Goal: Task Accomplishment & Management: Complete application form

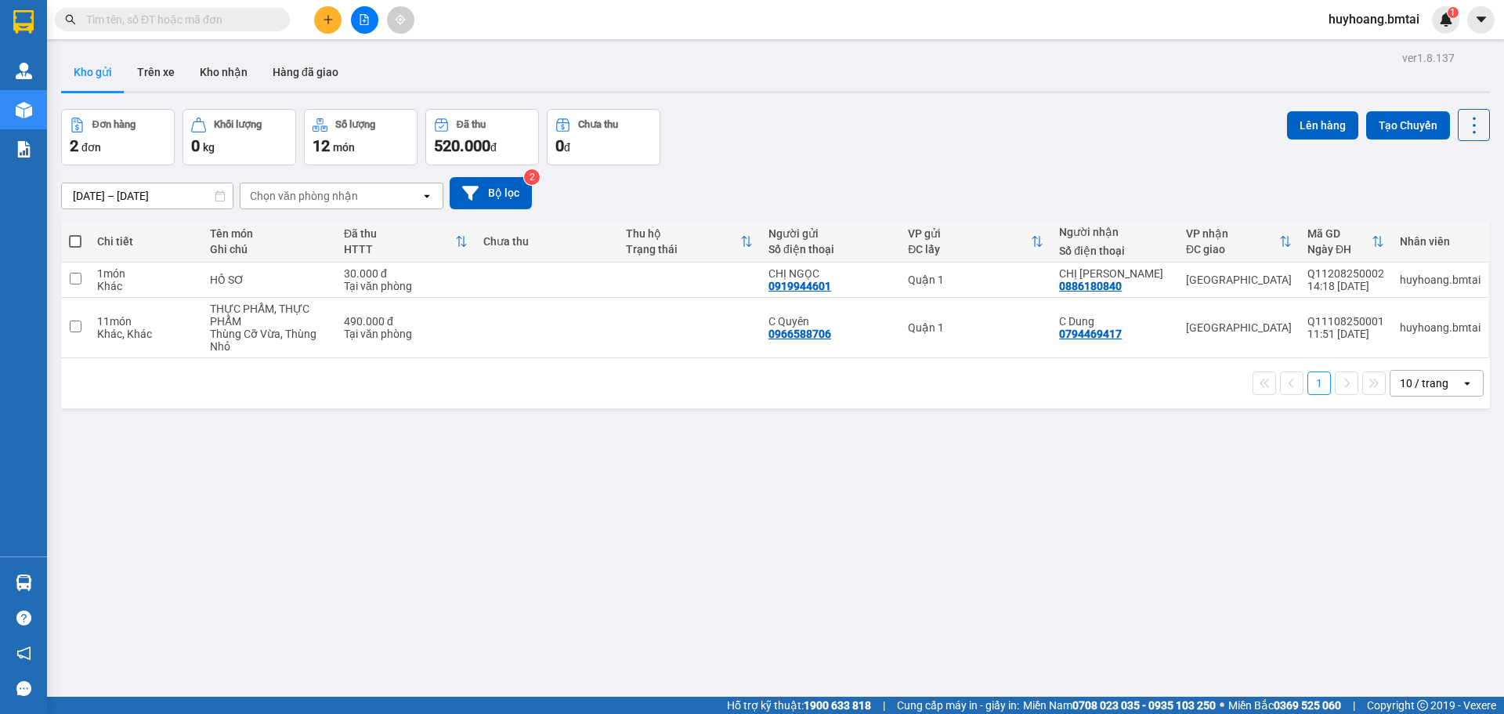
click at [619, 362] on div "1 10 / trang open" at bounding box center [775, 383] width 1429 height 50
click at [331, 24] on icon "plus" at bounding box center [328, 19] width 11 height 11
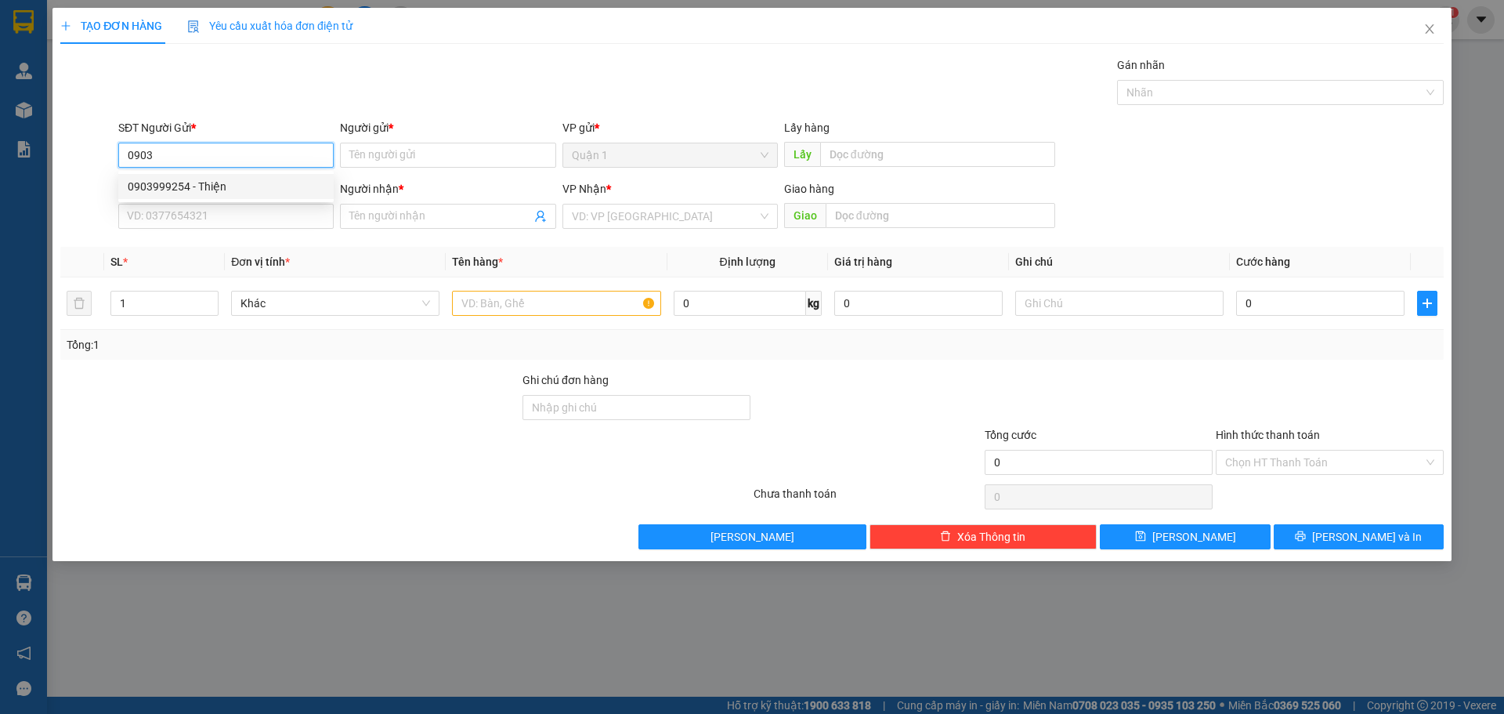
click at [219, 195] on div "0903999254 - Thiện" at bounding box center [225, 186] width 215 height 25
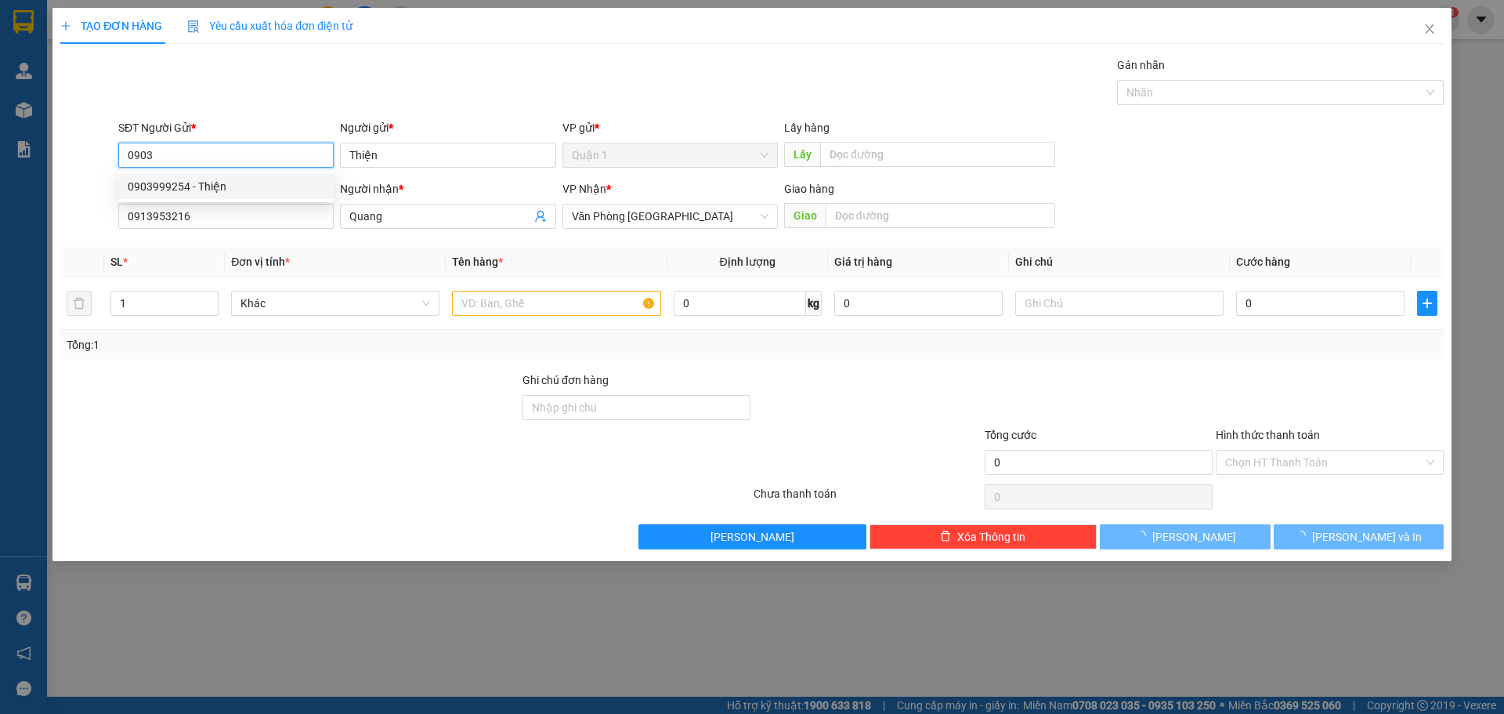
type input "0903999254"
type input "Thiện"
type input "0913953216"
type input "Quang"
type input "40.000"
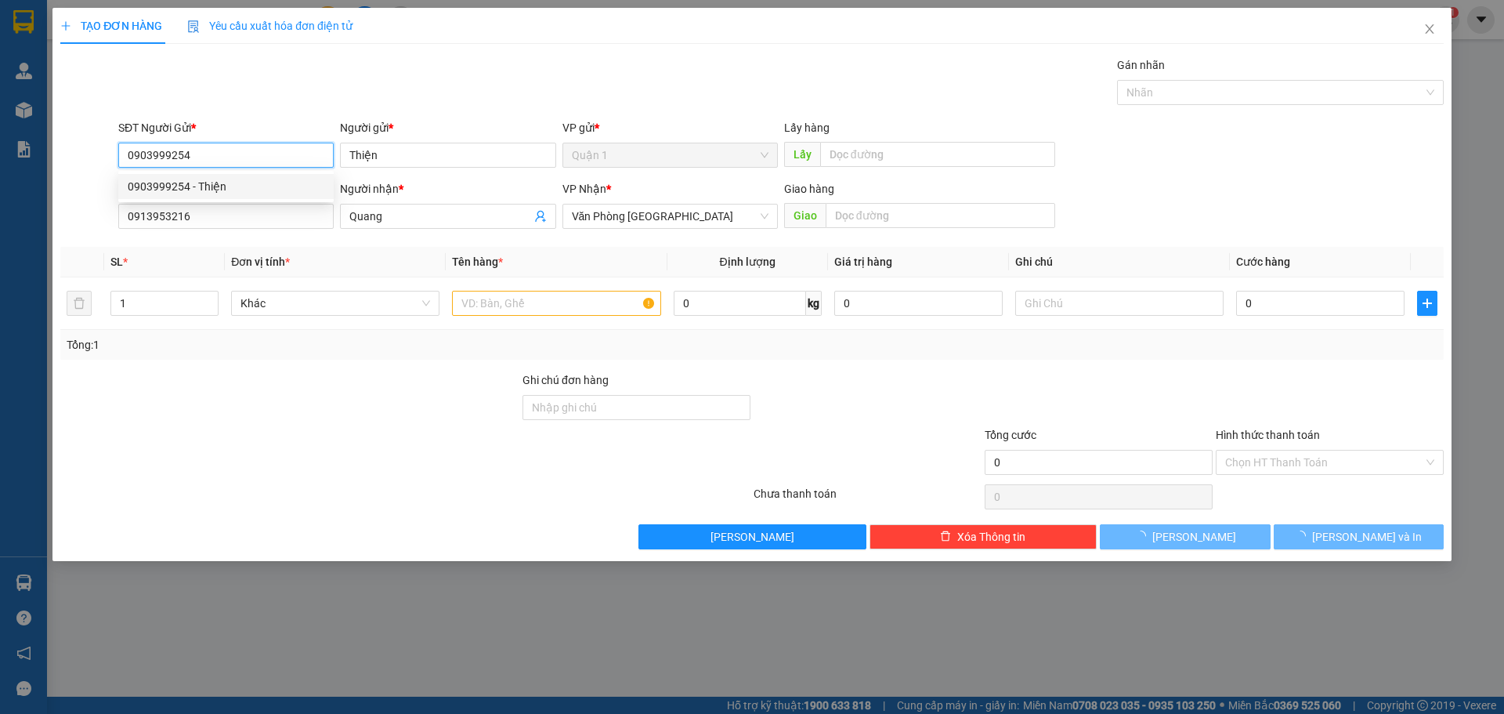
type input "40.000"
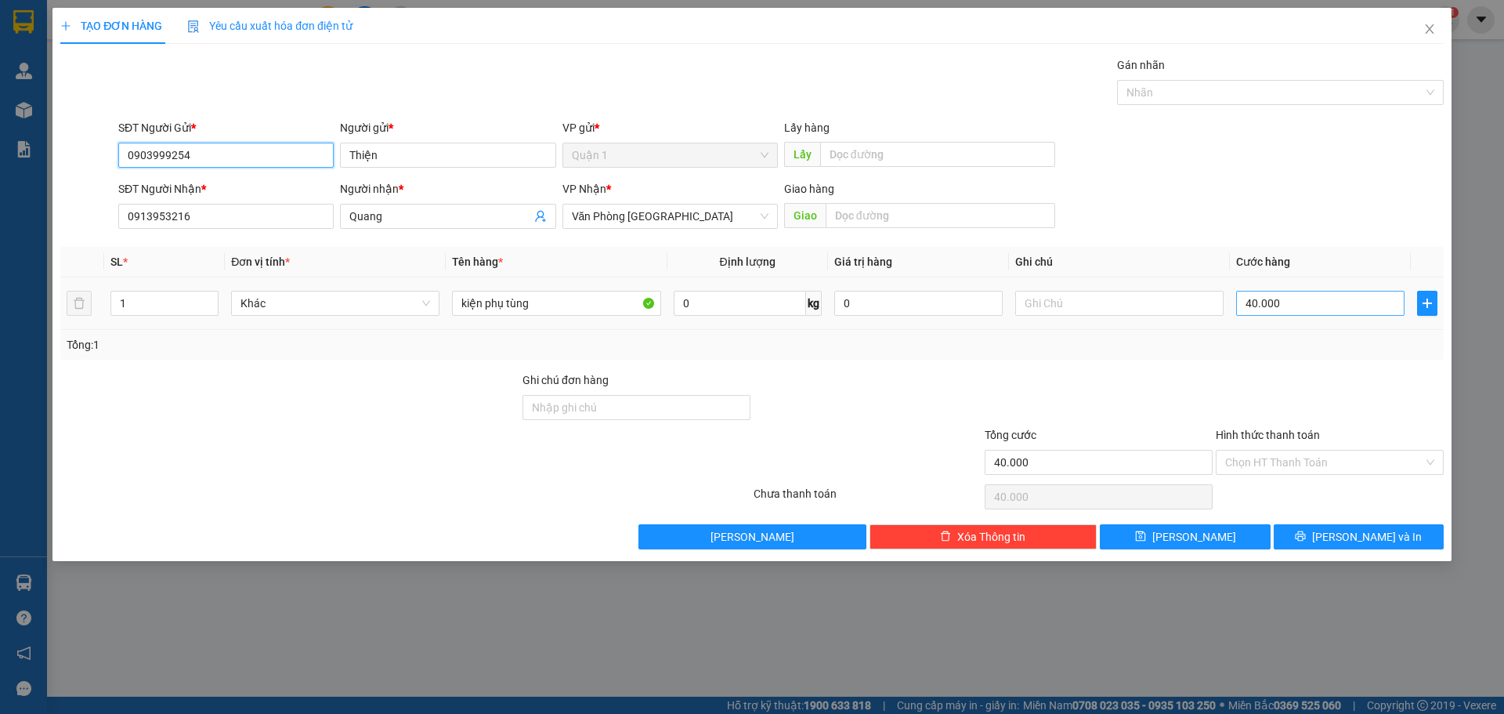
type input "0903999254"
click at [1246, 303] on input "40.000" at bounding box center [1320, 303] width 168 height 25
click at [1250, 303] on input "40.000" at bounding box center [1320, 303] width 168 height 25
type input "0"
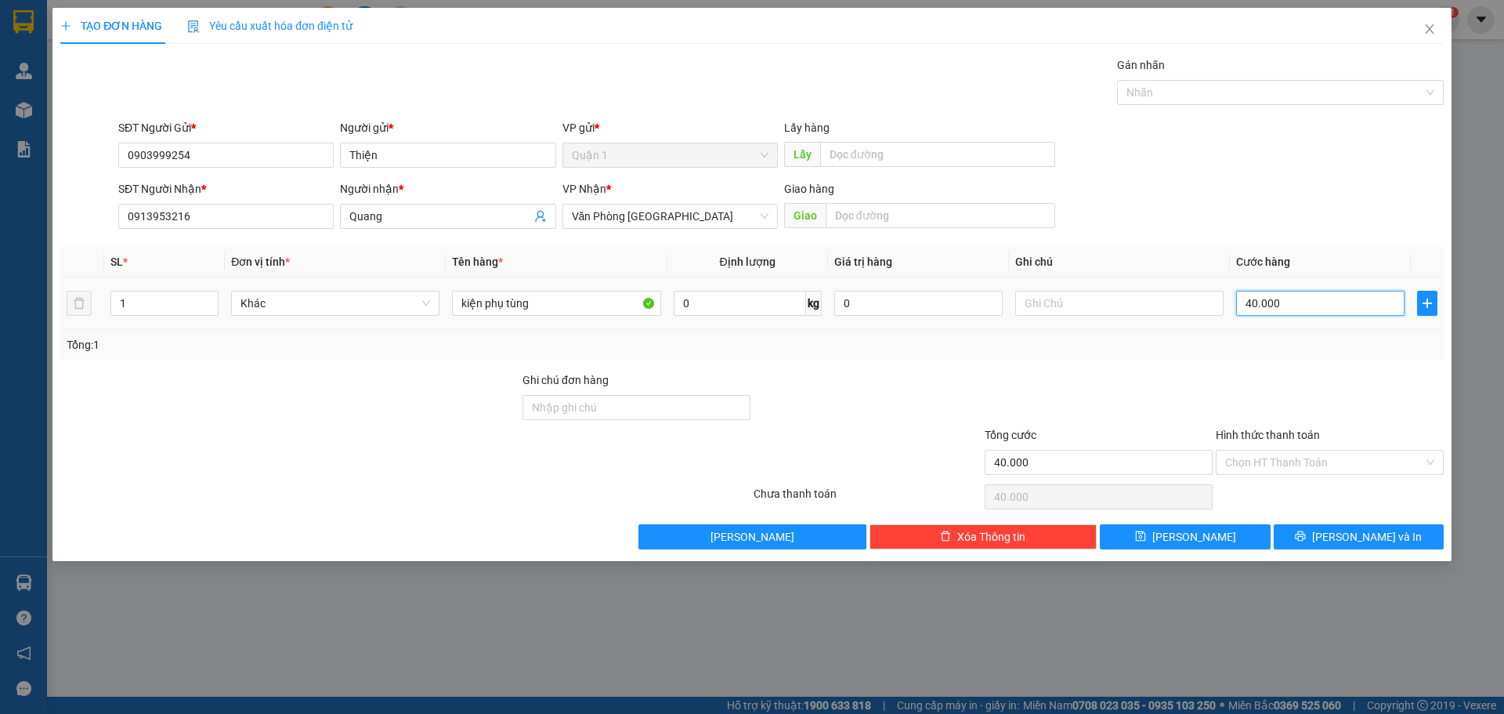
type input "0"
type input "0.000"
type input "30.000"
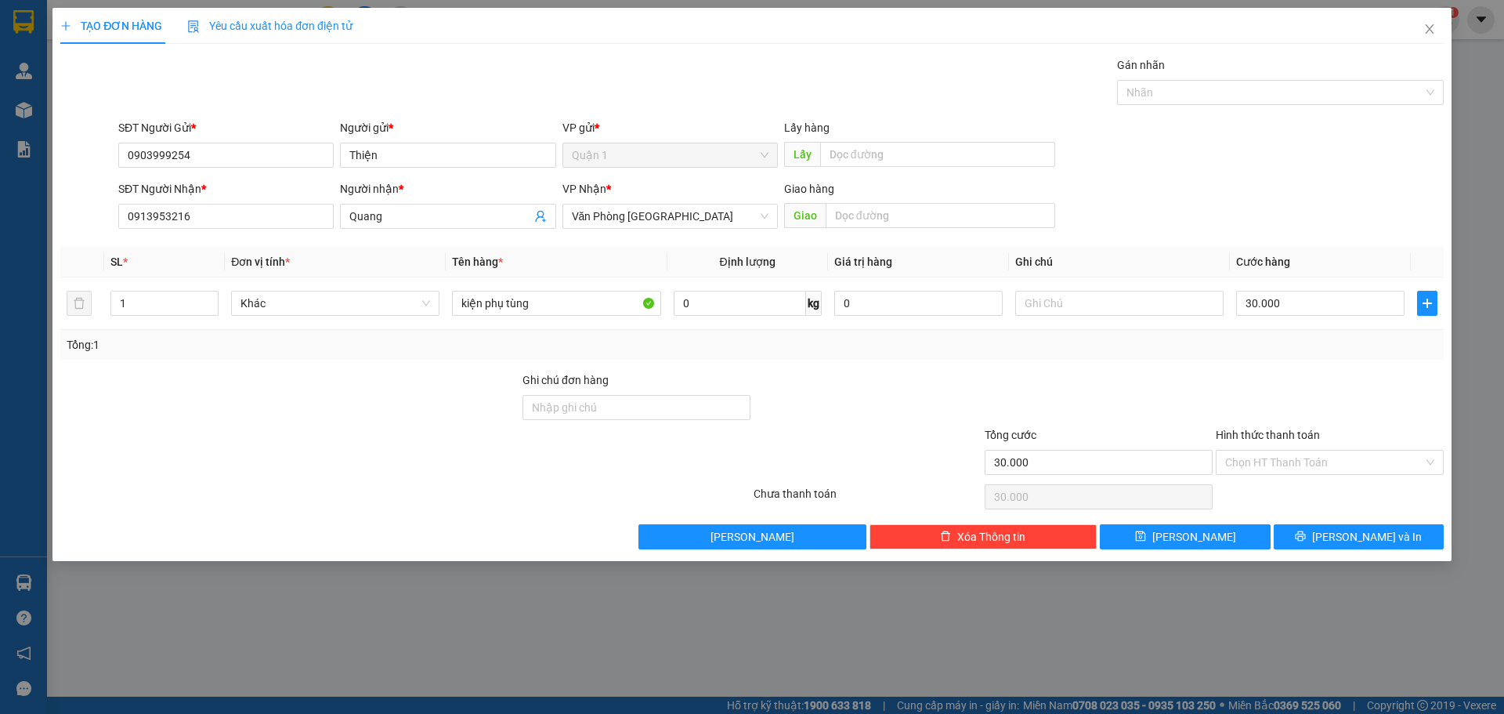
click at [1215, 408] on div at bounding box center [1329, 398] width 231 height 55
click at [1398, 530] on button "[PERSON_NAME] và In" at bounding box center [1359, 536] width 170 height 25
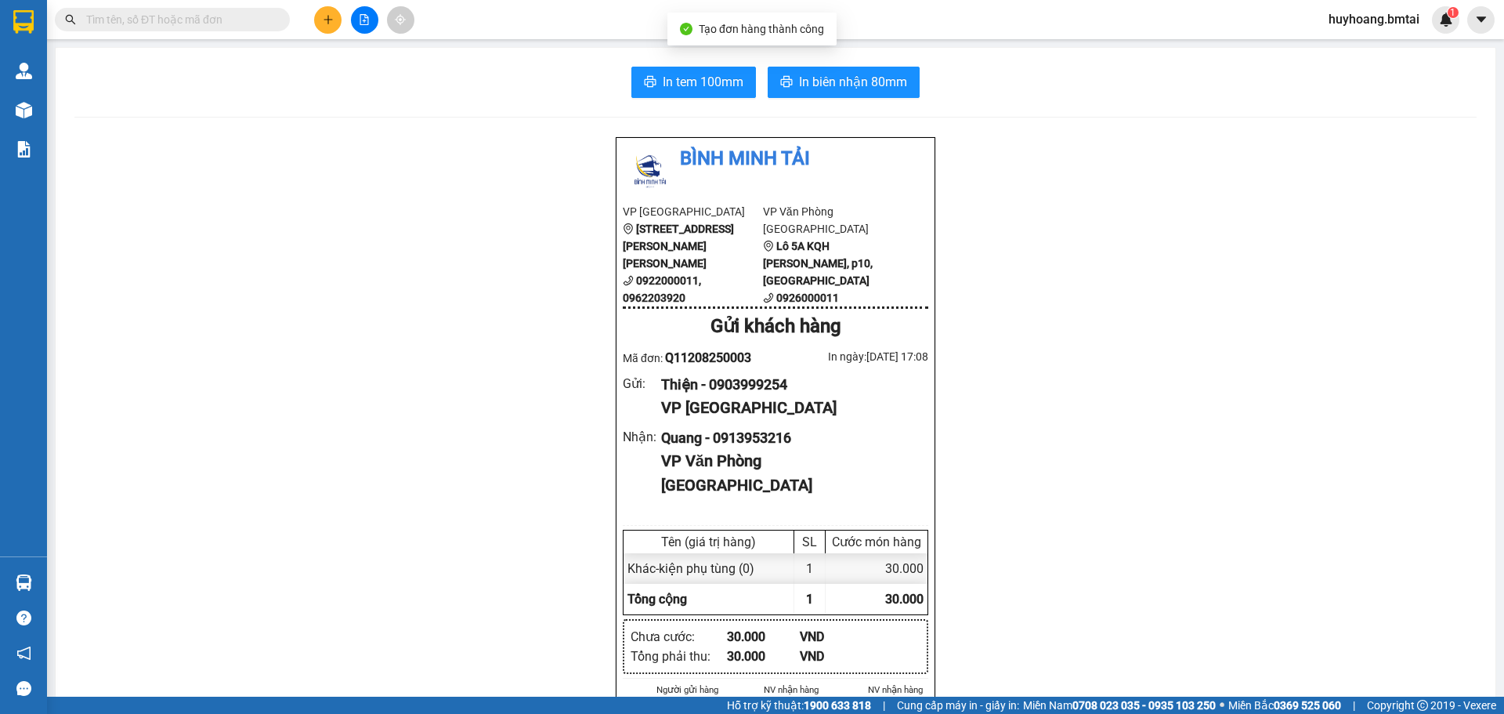
click at [891, 72] on span "In biên nhận 80mm" at bounding box center [853, 82] width 108 height 20
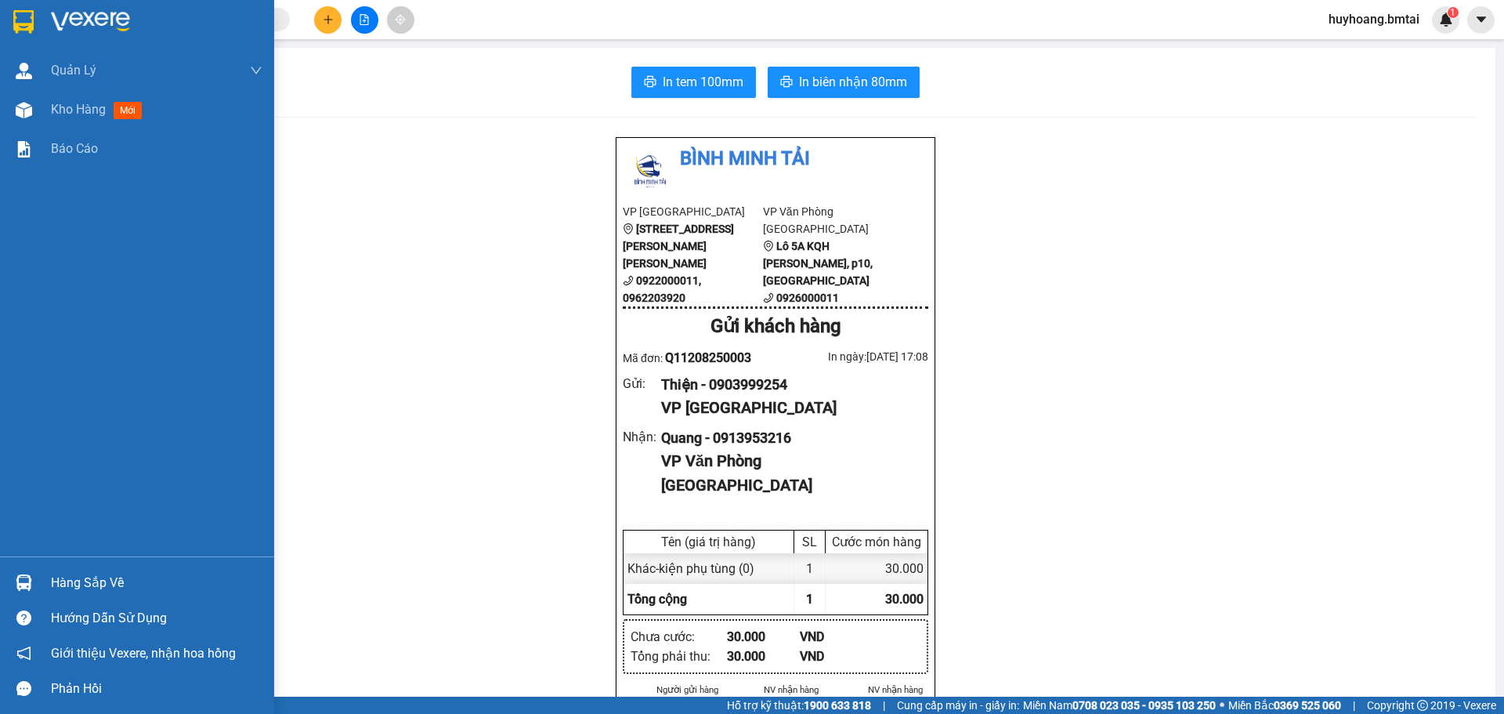
click at [30, 14] on img at bounding box center [23, 22] width 20 height 24
